Goal: Book appointment/travel/reservation

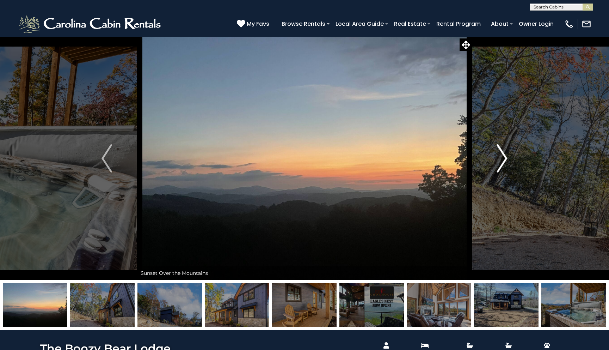
click at [500, 164] on img "Next" at bounding box center [502, 158] width 11 height 28
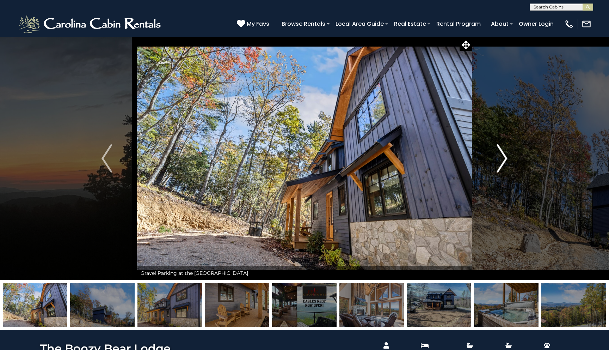
click at [500, 164] on img "Next" at bounding box center [502, 158] width 11 height 28
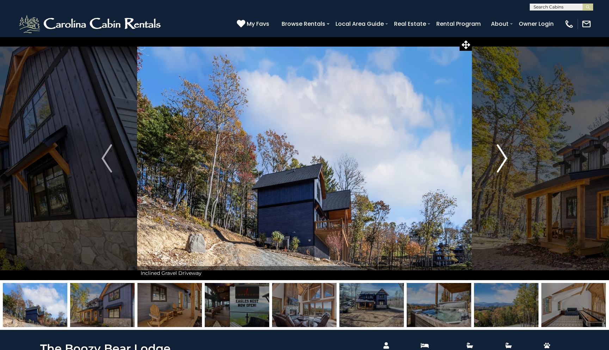
click at [500, 164] on img "Next" at bounding box center [502, 158] width 11 height 28
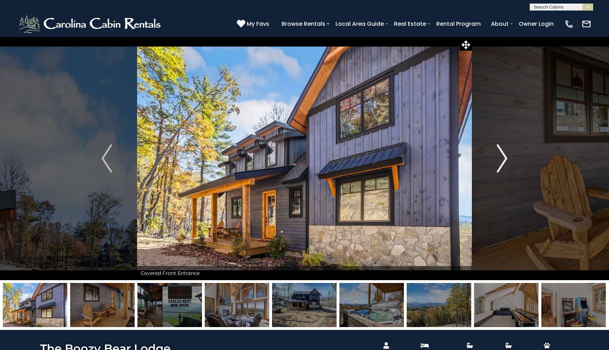
click at [500, 164] on img "Next" at bounding box center [502, 158] width 11 height 28
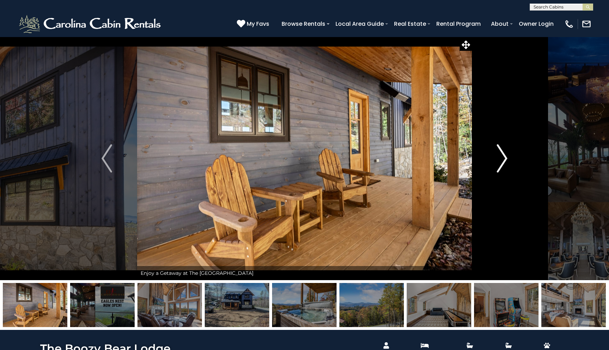
click at [500, 164] on img "Next" at bounding box center [502, 158] width 11 height 28
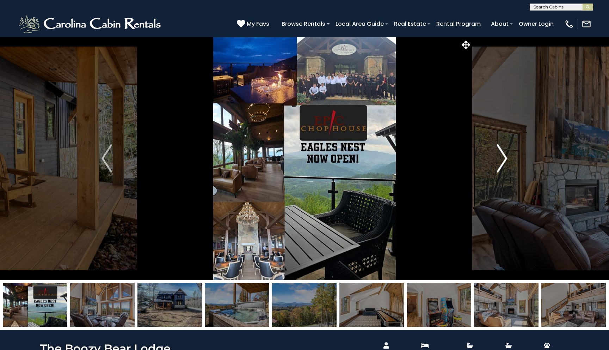
click at [500, 164] on img "Next" at bounding box center [502, 158] width 11 height 28
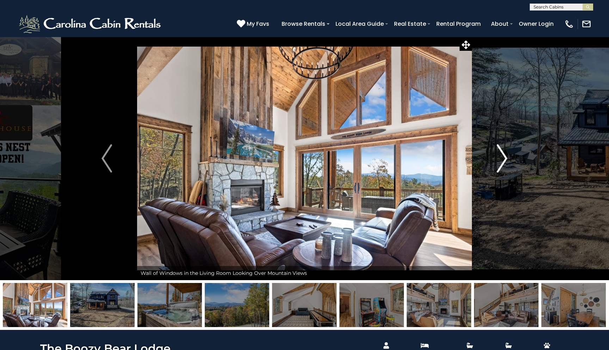
click at [500, 164] on img "Next" at bounding box center [502, 158] width 11 height 28
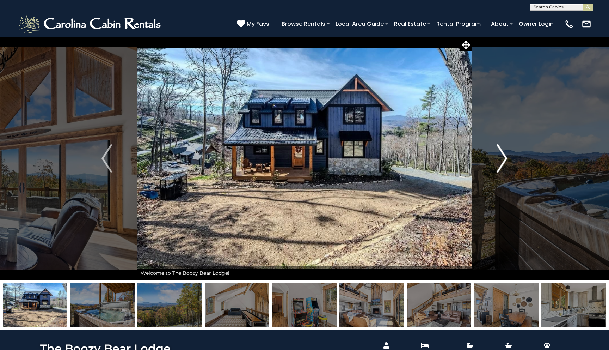
click at [500, 164] on img "Next" at bounding box center [502, 158] width 11 height 28
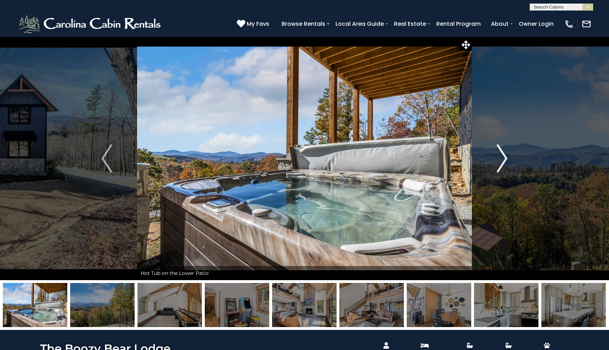
click at [500, 164] on img "Next" at bounding box center [502, 158] width 11 height 28
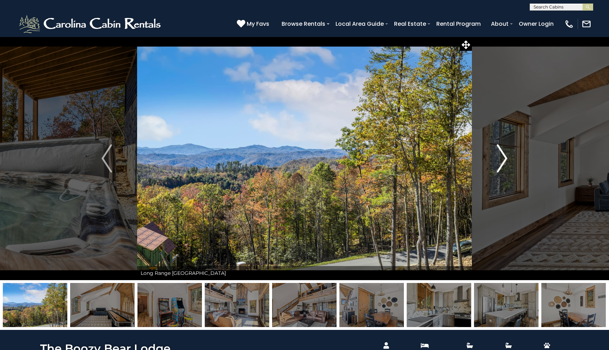
click at [500, 164] on img "Next" at bounding box center [502, 158] width 11 height 28
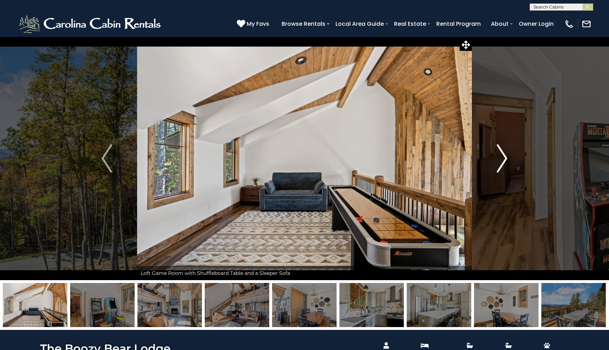
click at [500, 164] on img "Next" at bounding box center [502, 158] width 11 height 28
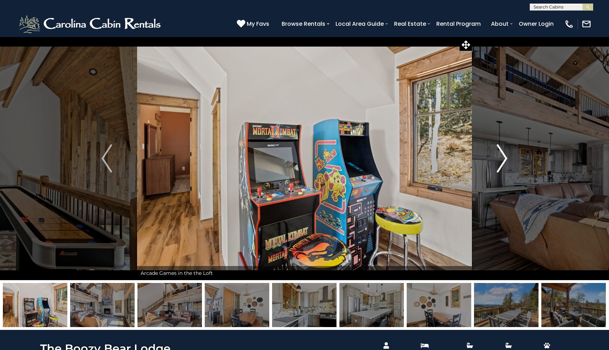
click at [500, 164] on img "Next" at bounding box center [502, 158] width 11 height 28
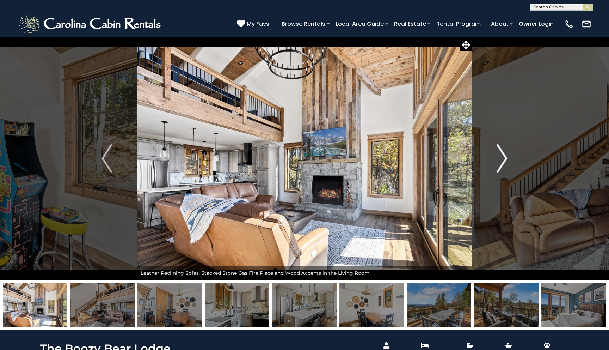
click at [500, 164] on img "Next" at bounding box center [502, 158] width 11 height 28
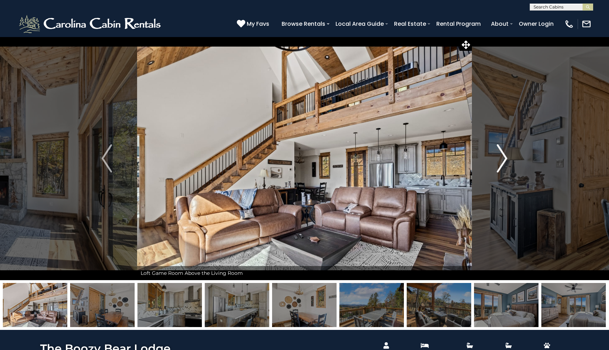
click at [500, 164] on img "Next" at bounding box center [502, 158] width 11 height 28
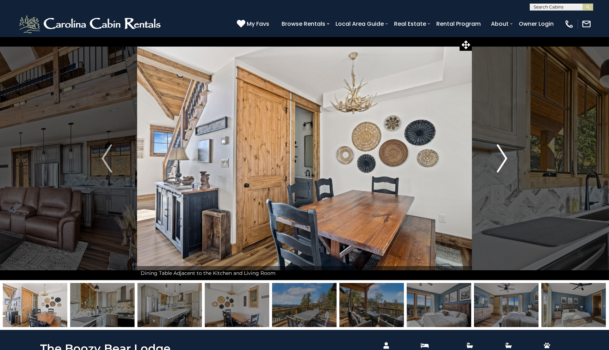
click at [500, 164] on img "Next" at bounding box center [502, 158] width 11 height 28
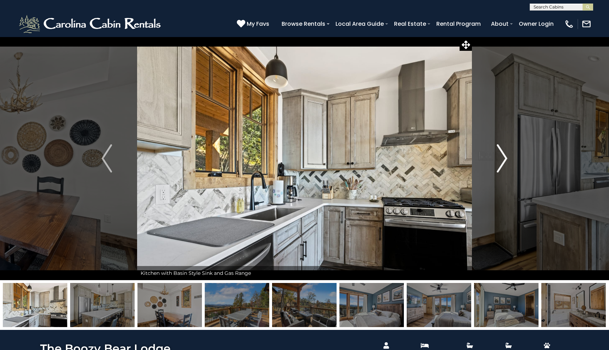
click at [500, 164] on img "Next" at bounding box center [502, 158] width 11 height 28
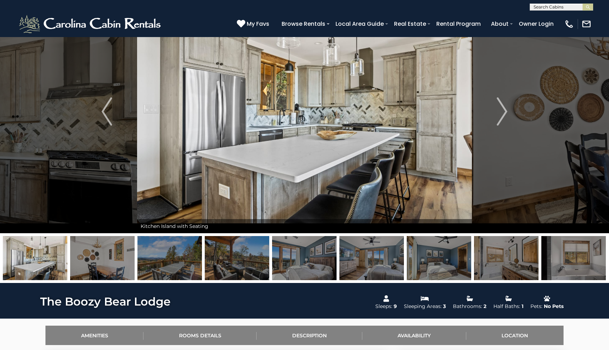
scroll to position [42, 0]
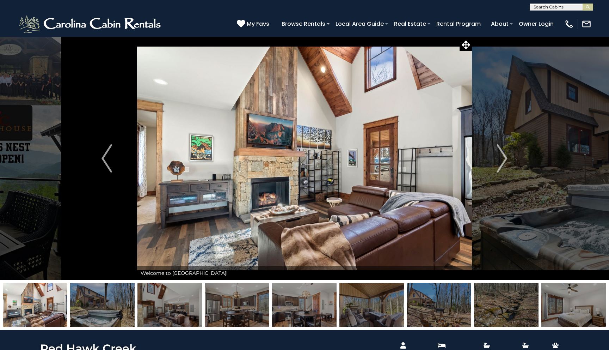
scroll to position [0, 0]
click at [553, 9] on input "text" at bounding box center [561, 8] width 62 height 7
type input "****"
click at [561, 17] on li "Budd ys Cabin" at bounding box center [561, 19] width 63 height 13
click at [588, 7] on img "submit" at bounding box center [587, 7] width 5 height 5
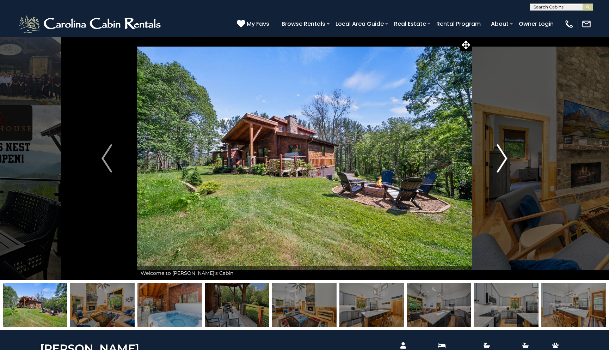
click at [505, 158] on img "Next" at bounding box center [502, 158] width 11 height 28
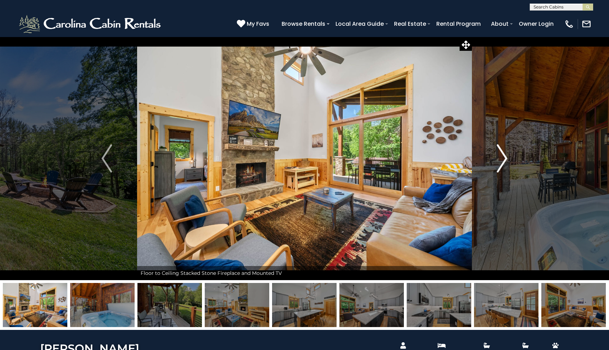
click at [505, 158] on img "Next" at bounding box center [502, 158] width 11 height 28
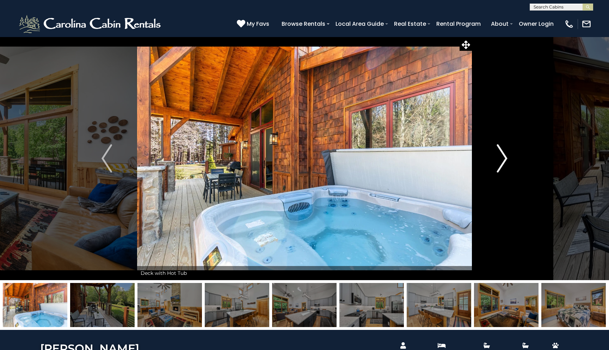
click at [505, 158] on img "Next" at bounding box center [502, 158] width 11 height 28
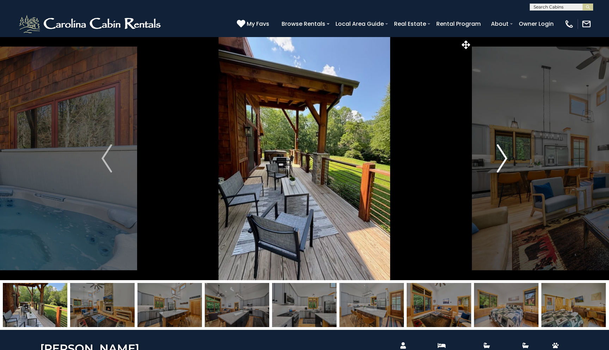
click at [505, 158] on img "Next" at bounding box center [502, 158] width 11 height 28
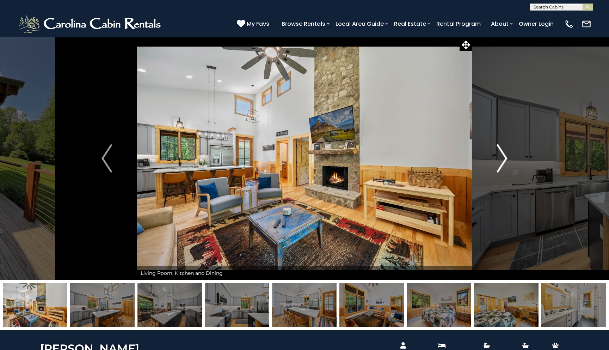
click at [505, 158] on img "Next" at bounding box center [502, 158] width 11 height 28
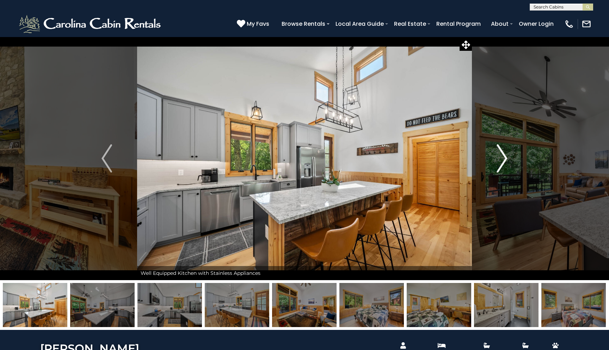
click at [505, 158] on img "Next" at bounding box center [502, 158] width 11 height 28
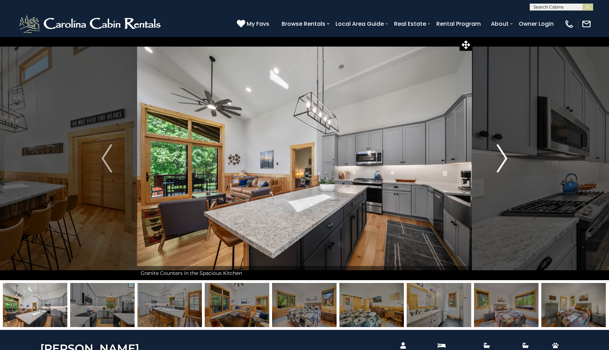
click at [505, 158] on img "Next" at bounding box center [502, 158] width 11 height 28
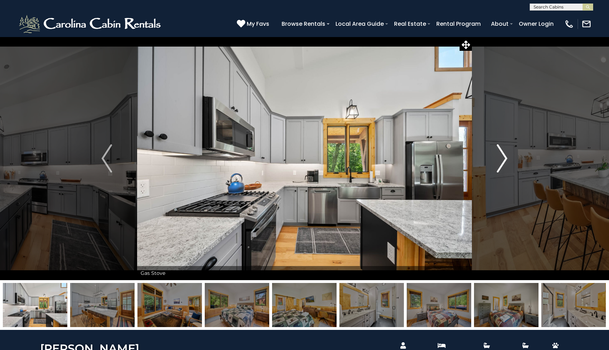
click at [505, 158] on img "Next" at bounding box center [502, 158] width 11 height 28
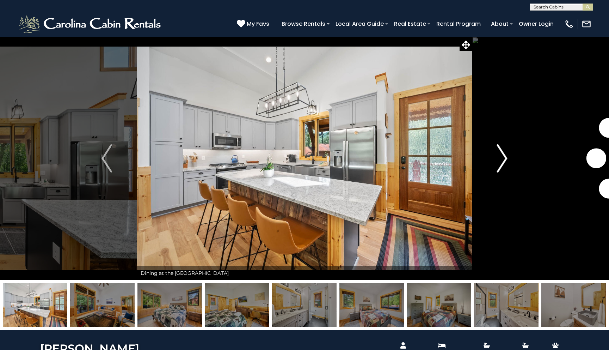
click at [505, 158] on img "Next" at bounding box center [502, 158] width 11 height 28
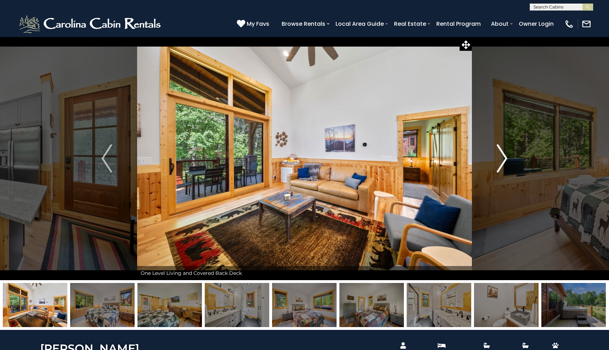
click at [505, 158] on img "Next" at bounding box center [502, 158] width 11 height 28
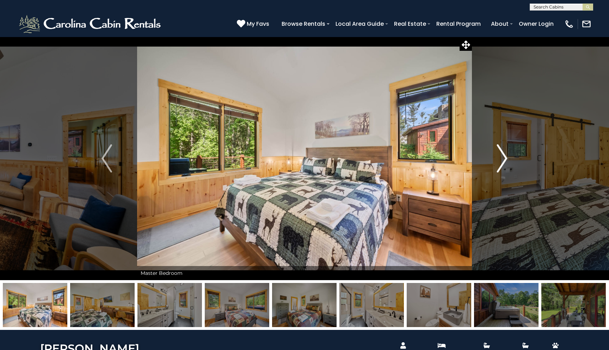
click at [505, 158] on img "Next" at bounding box center [502, 158] width 11 height 28
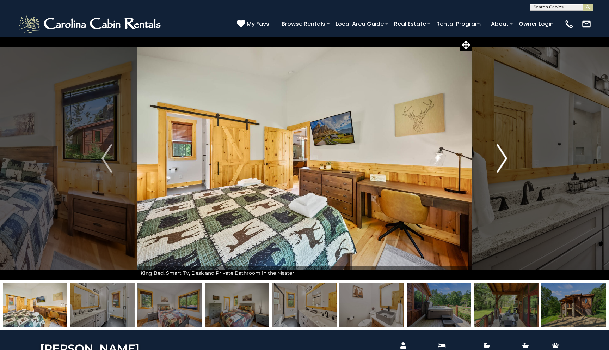
click at [505, 158] on img "Next" at bounding box center [502, 158] width 11 height 28
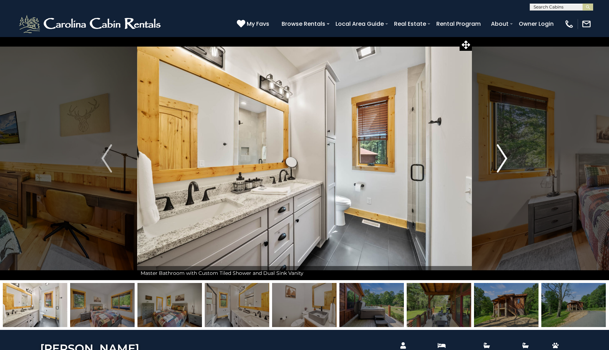
click at [505, 158] on img "Next" at bounding box center [502, 158] width 11 height 28
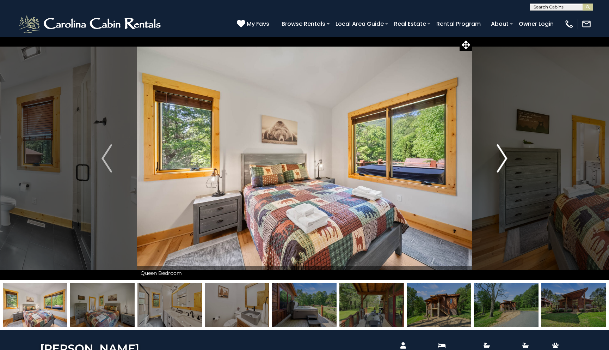
click at [505, 158] on img "Next" at bounding box center [502, 158] width 11 height 28
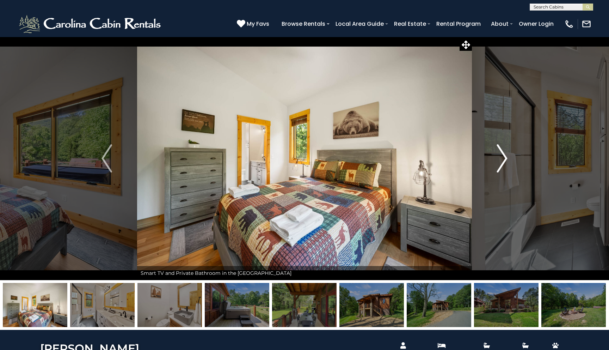
click at [505, 158] on img "Next" at bounding box center [502, 158] width 11 height 28
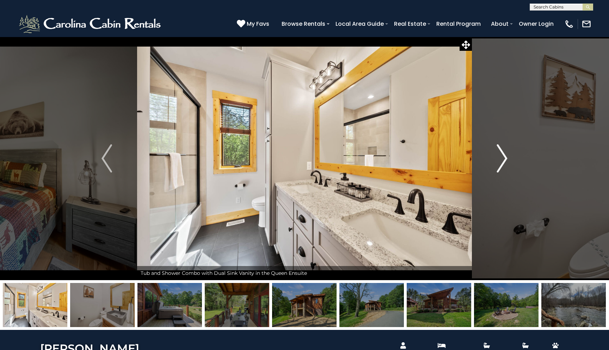
click at [505, 158] on img "Next" at bounding box center [502, 158] width 11 height 28
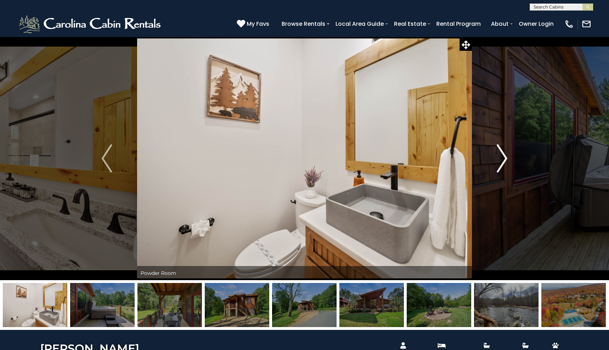
click at [505, 158] on img "Next" at bounding box center [502, 158] width 11 height 28
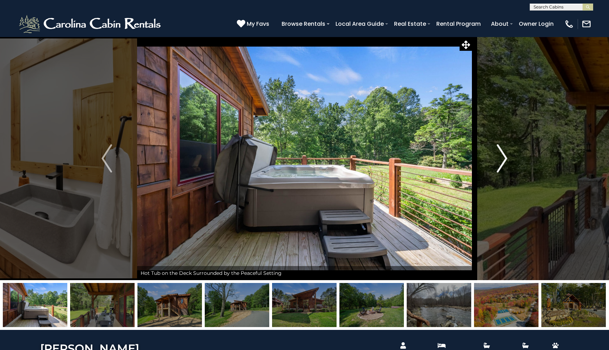
click at [505, 158] on img "Next" at bounding box center [502, 158] width 11 height 28
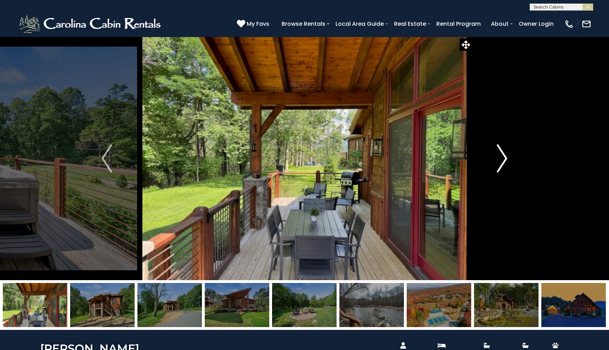
click at [505, 158] on img "Next" at bounding box center [502, 158] width 11 height 28
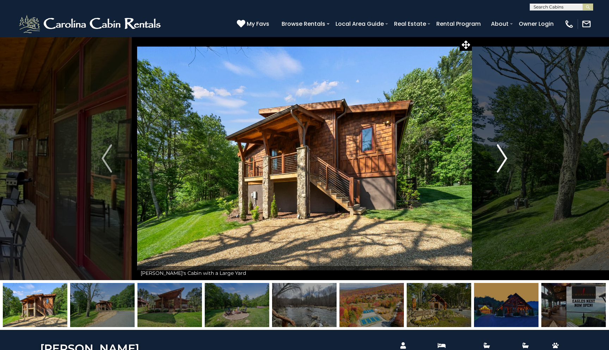
click at [505, 158] on img "Next" at bounding box center [502, 158] width 11 height 28
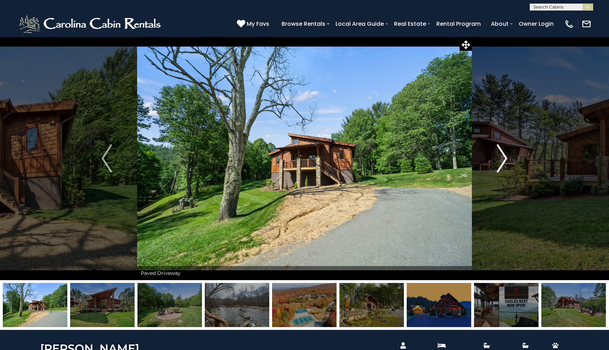
click at [505, 158] on img "Next" at bounding box center [502, 158] width 11 height 28
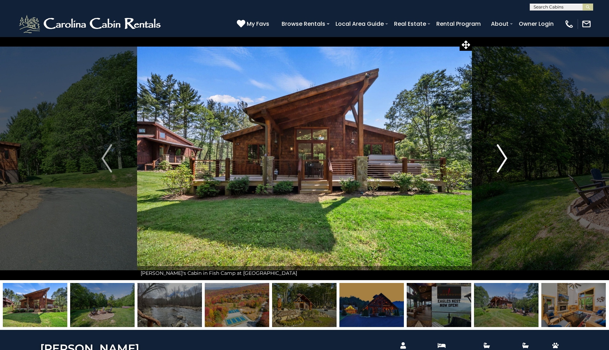
click at [505, 158] on img "Next" at bounding box center [502, 158] width 11 height 28
